Goal: Navigation & Orientation: Find specific page/section

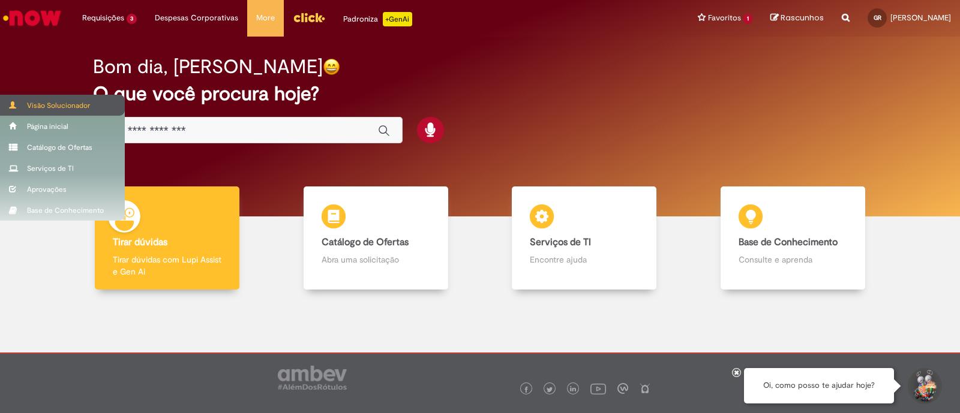
click at [25, 106] on div "Visão Solucionador" at bounding box center [62, 105] width 125 height 21
click at [78, 105] on div "Visão Solucionador" at bounding box center [62, 105] width 125 height 21
click at [50, 99] on div "Visão Solucionador" at bounding box center [62, 105] width 125 height 21
